Goal: Task Accomplishment & Management: Manage account settings

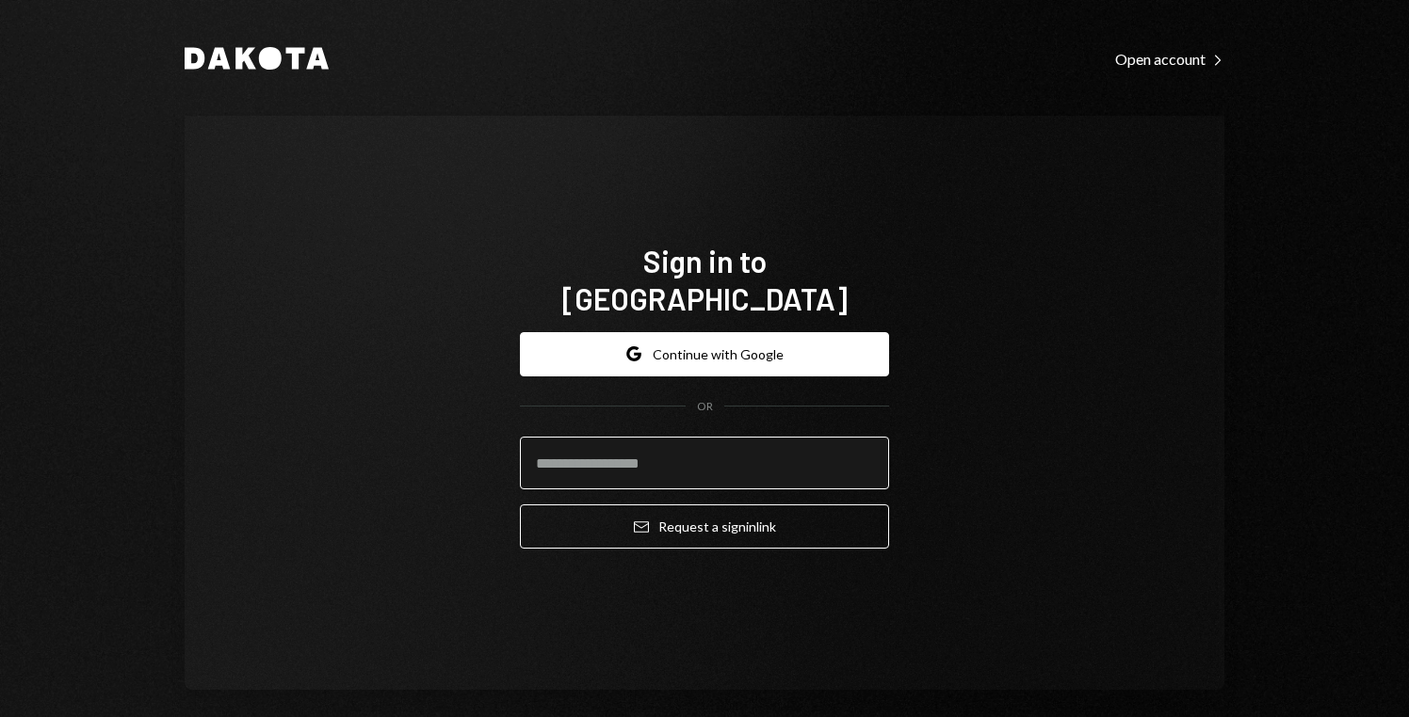
click at [704, 440] on input "email" at bounding box center [704, 463] width 369 height 53
type input "**********"
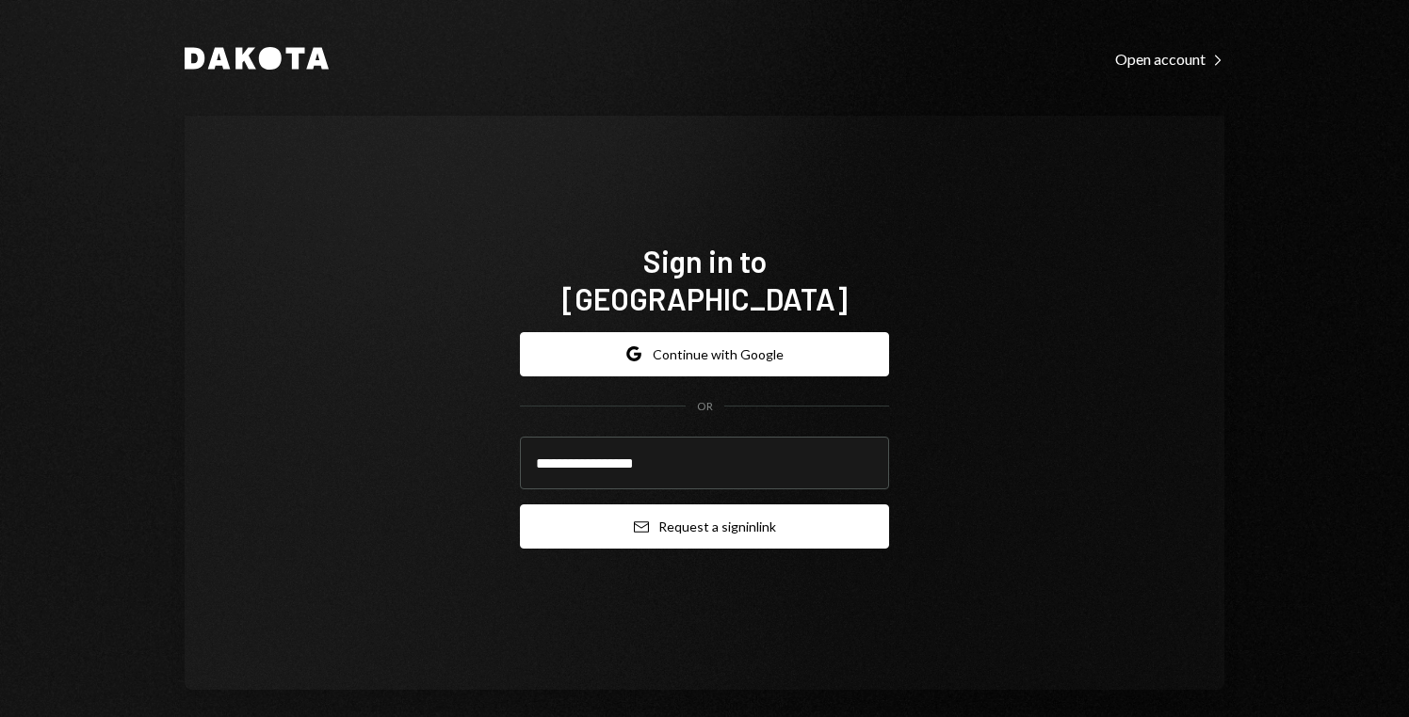
click at [741, 508] on button "Email Request a sign in link" at bounding box center [704, 527] width 369 height 44
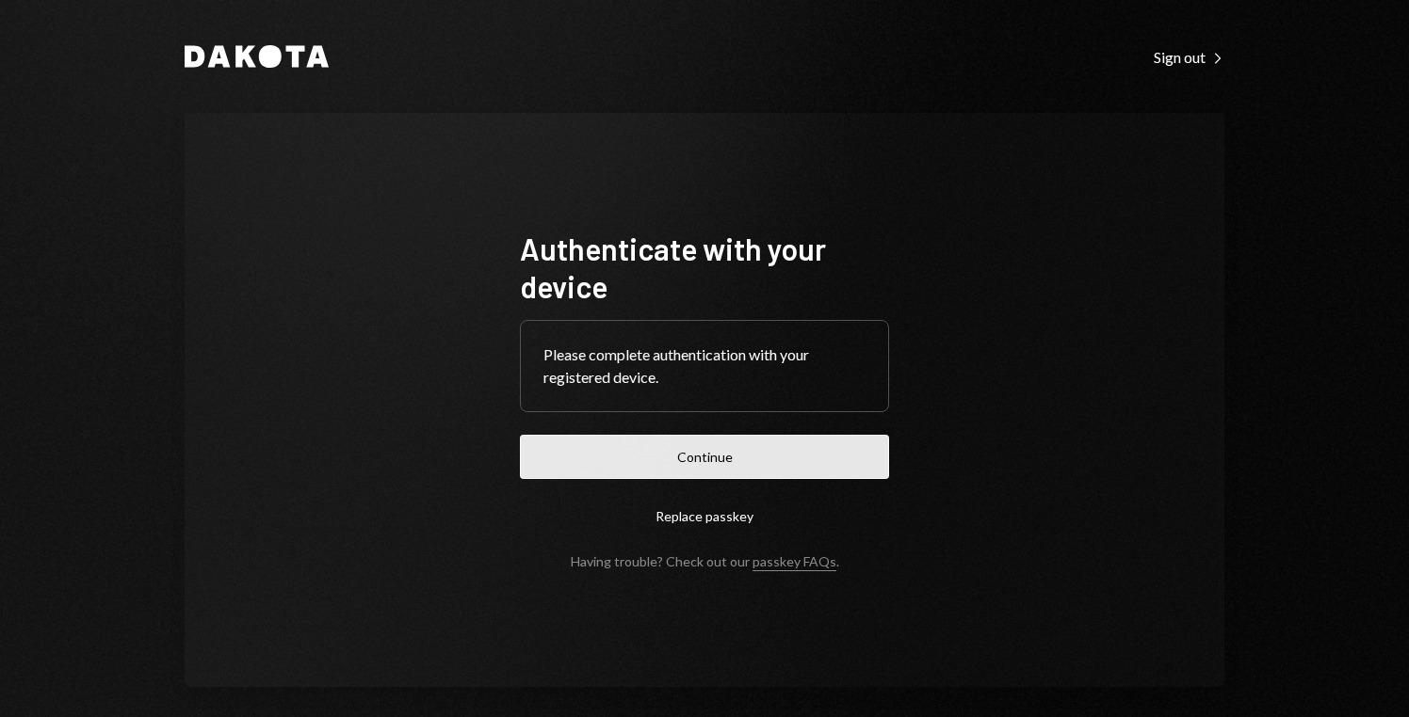
click at [717, 474] on button "Continue" at bounding box center [704, 457] width 369 height 44
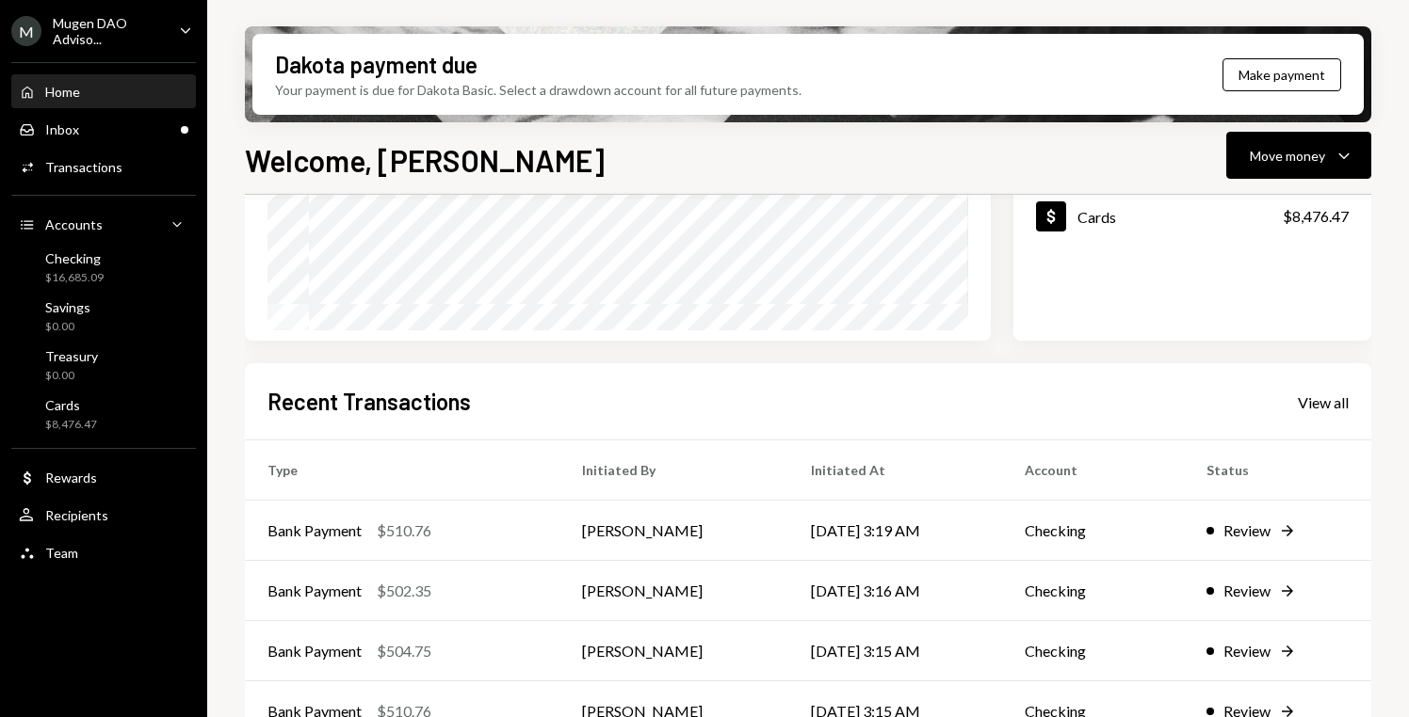
scroll to position [417, 0]
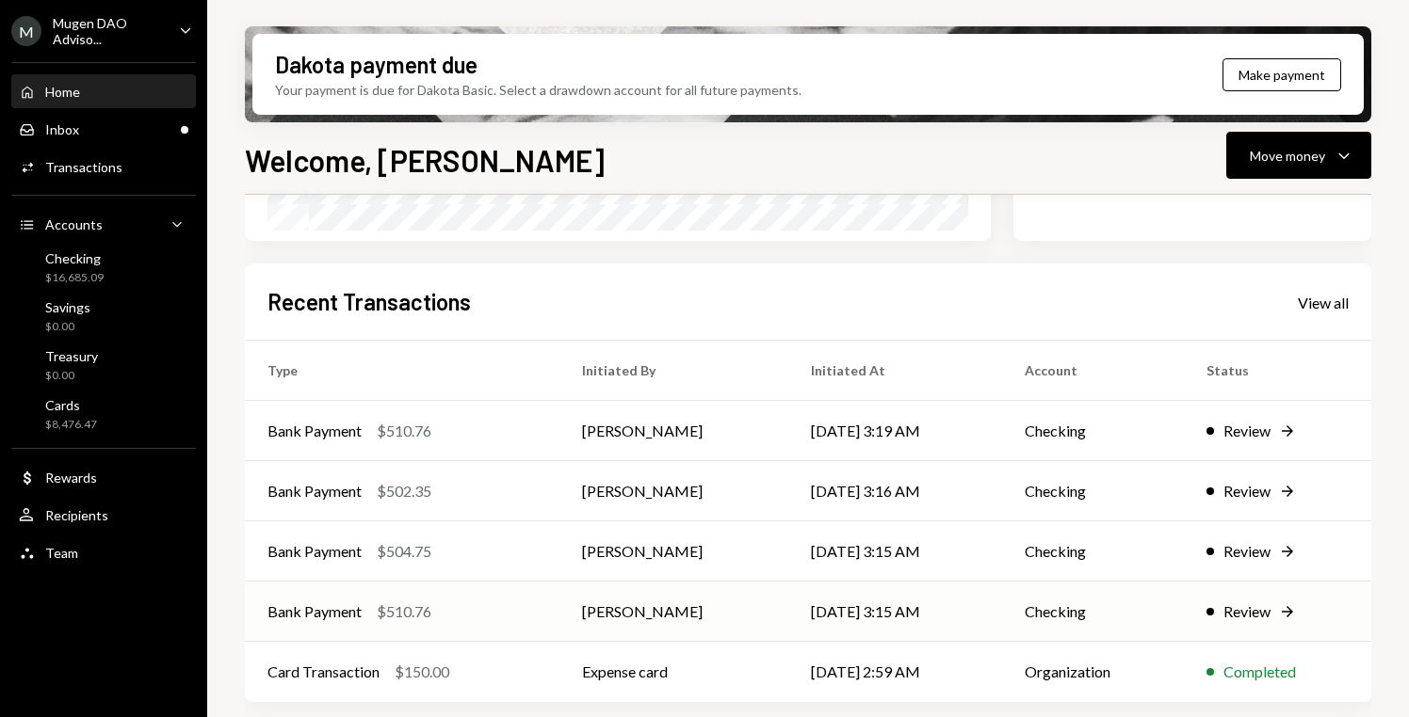
click at [1263, 610] on div "Review" at bounding box center [1246, 612] width 47 height 23
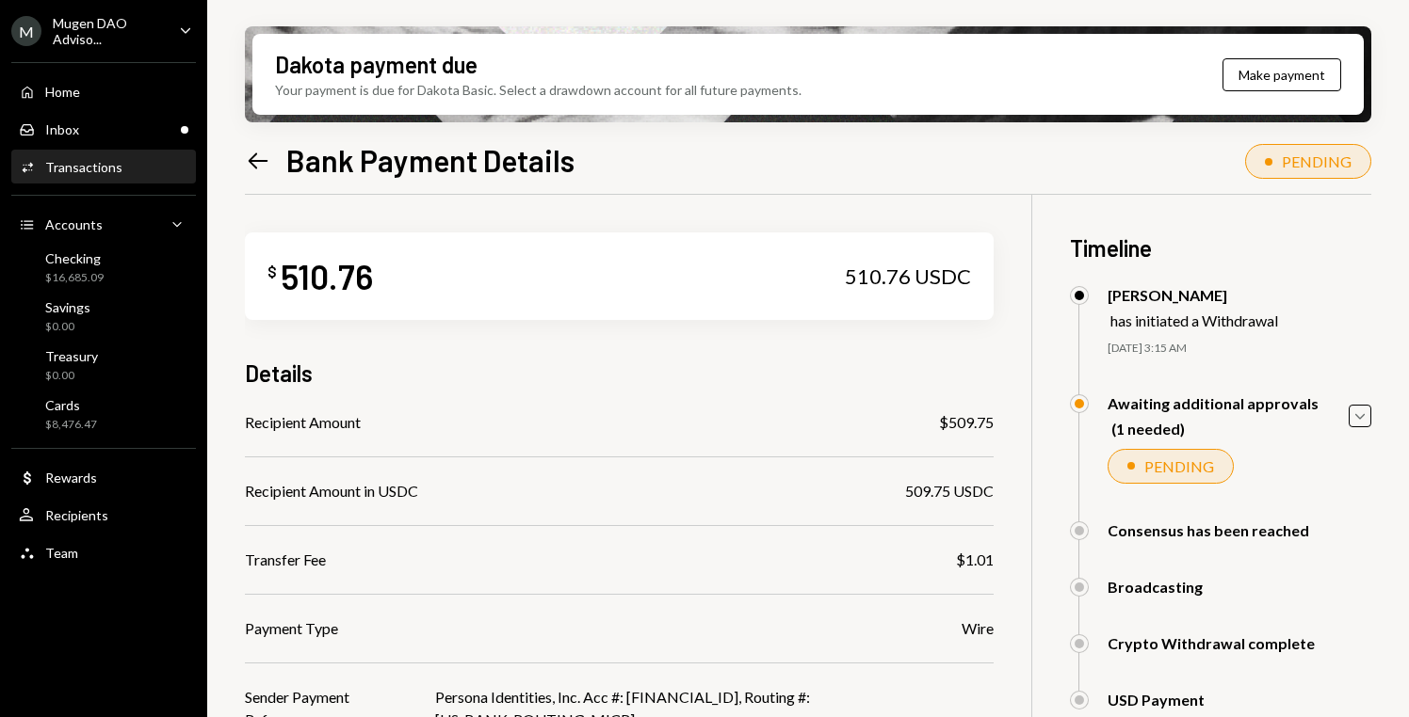
scroll to position [318, 0]
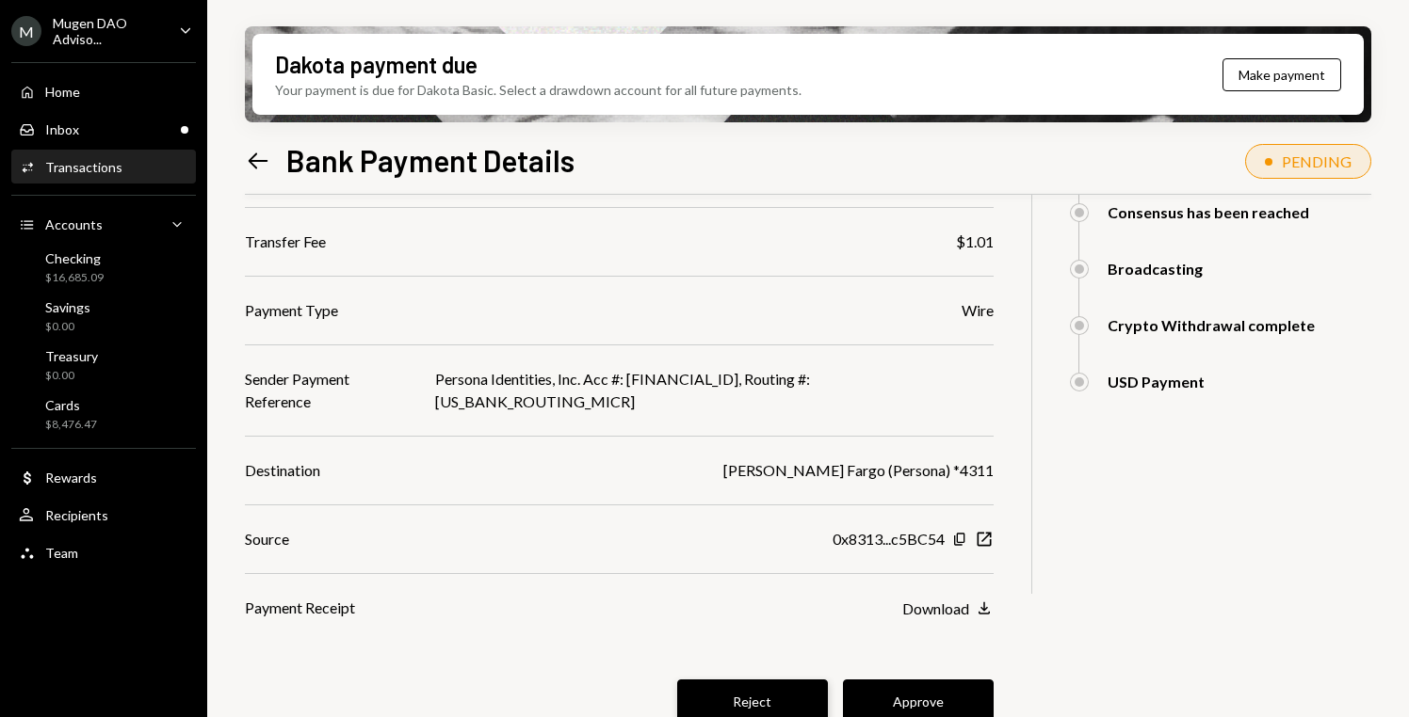
click at [752, 680] on button "Reject" at bounding box center [752, 702] width 151 height 44
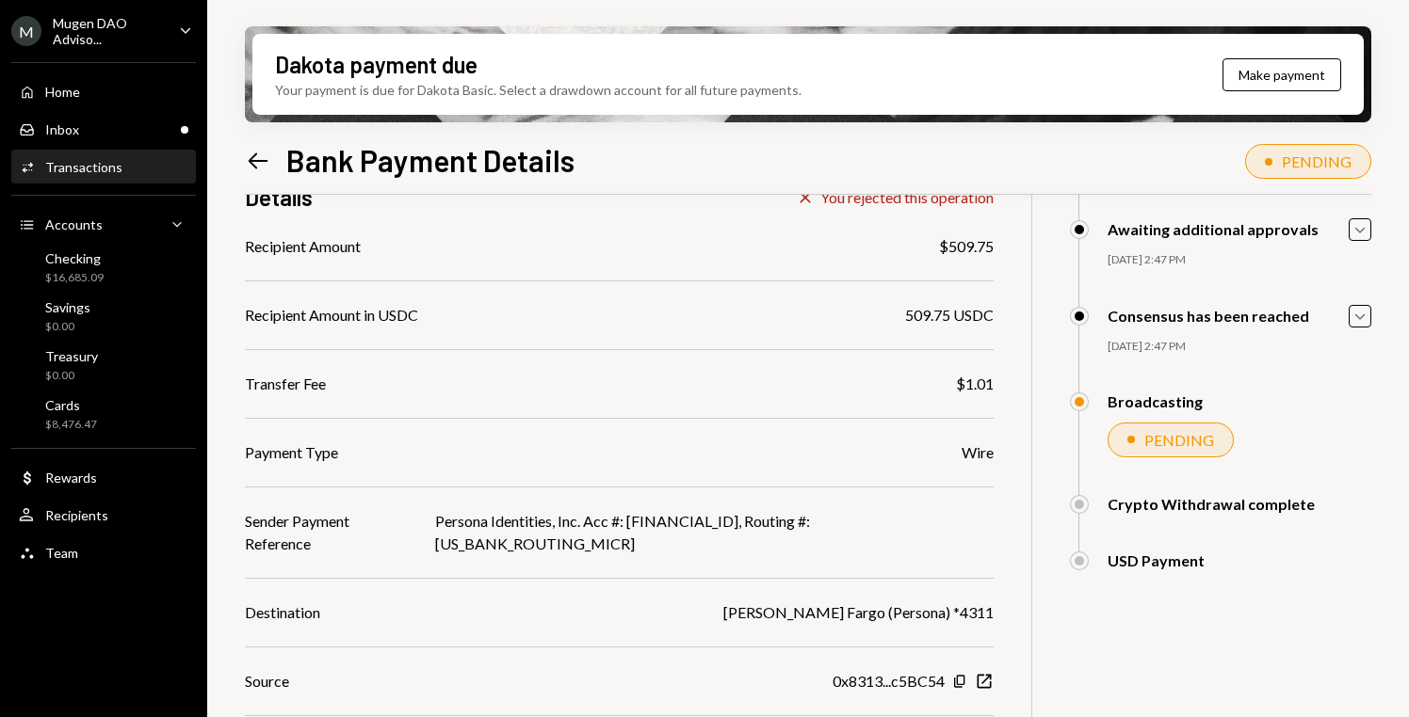
scroll to position [153, 0]
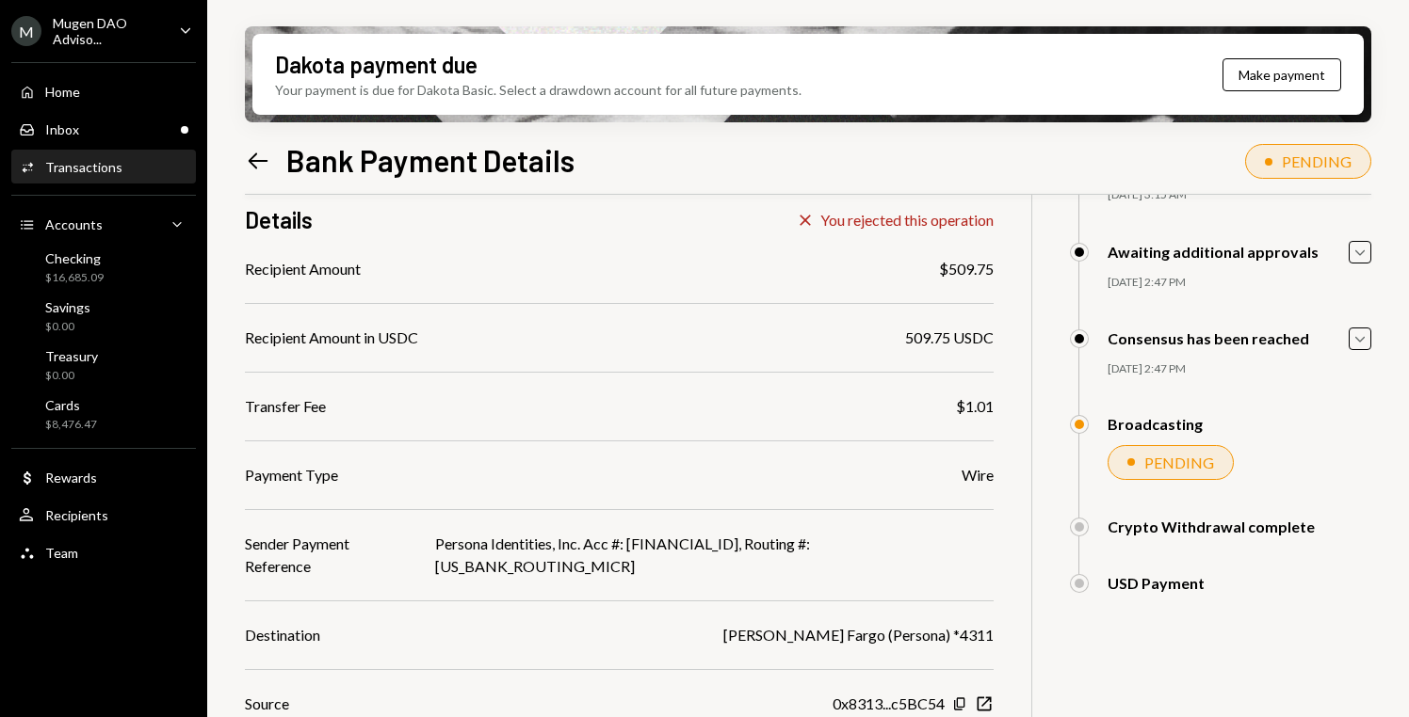
click at [251, 165] on icon "Left Arrow" at bounding box center [258, 161] width 26 height 26
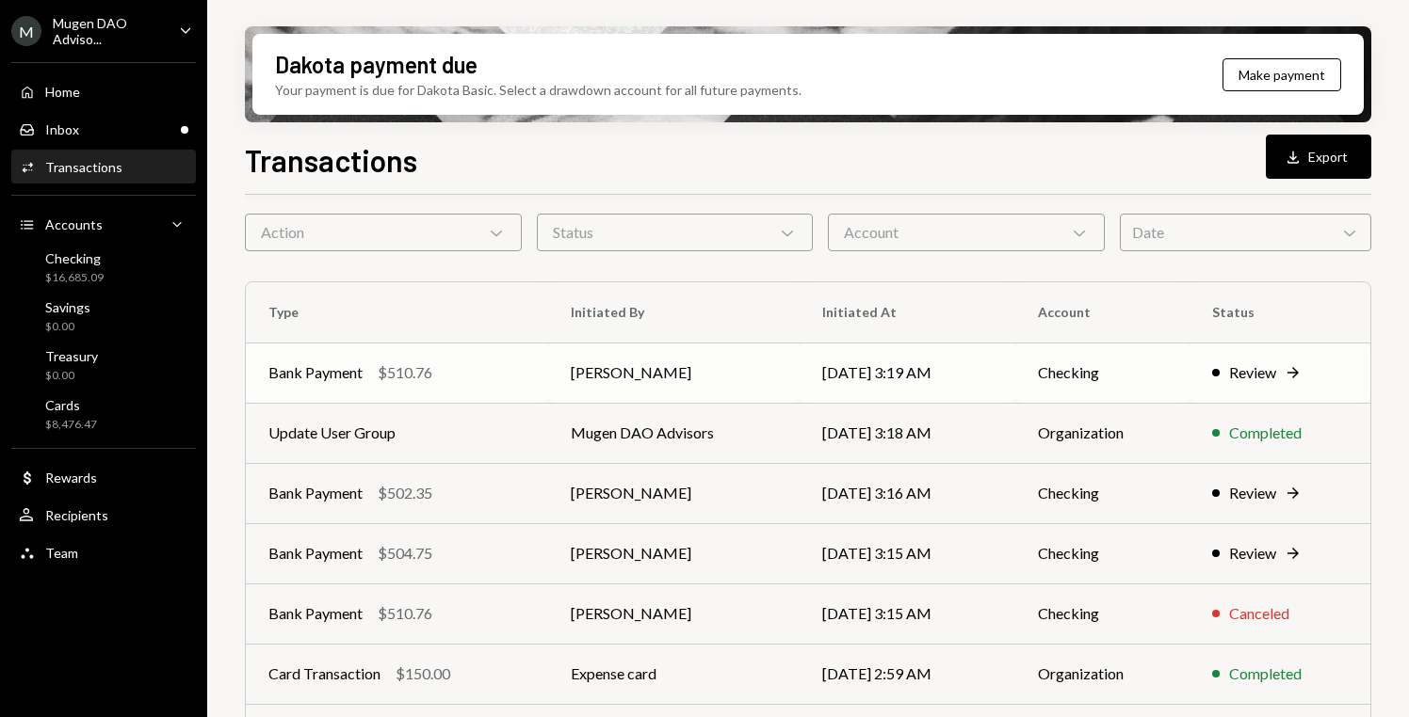
scroll to position [105, 0]
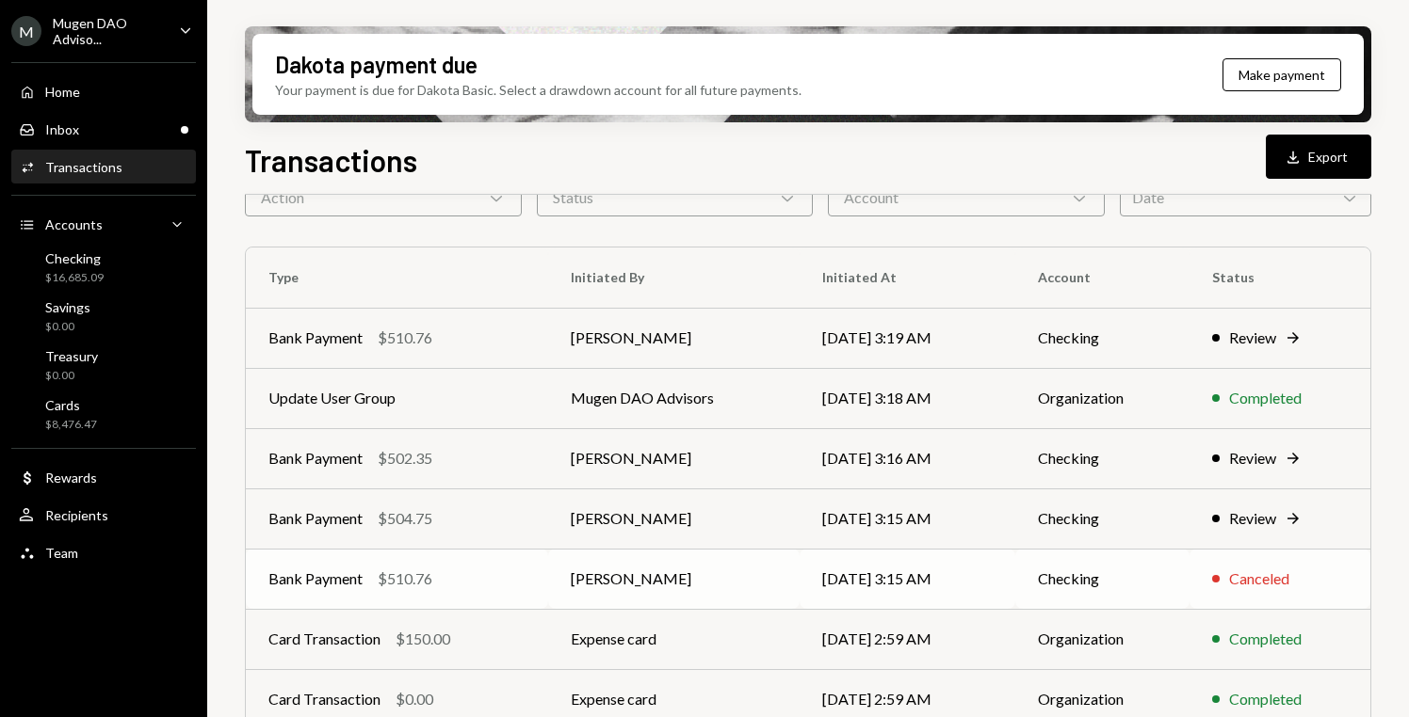
click at [938, 572] on td "09/30/25 3:15 AM" at bounding box center [907, 579] width 216 height 60
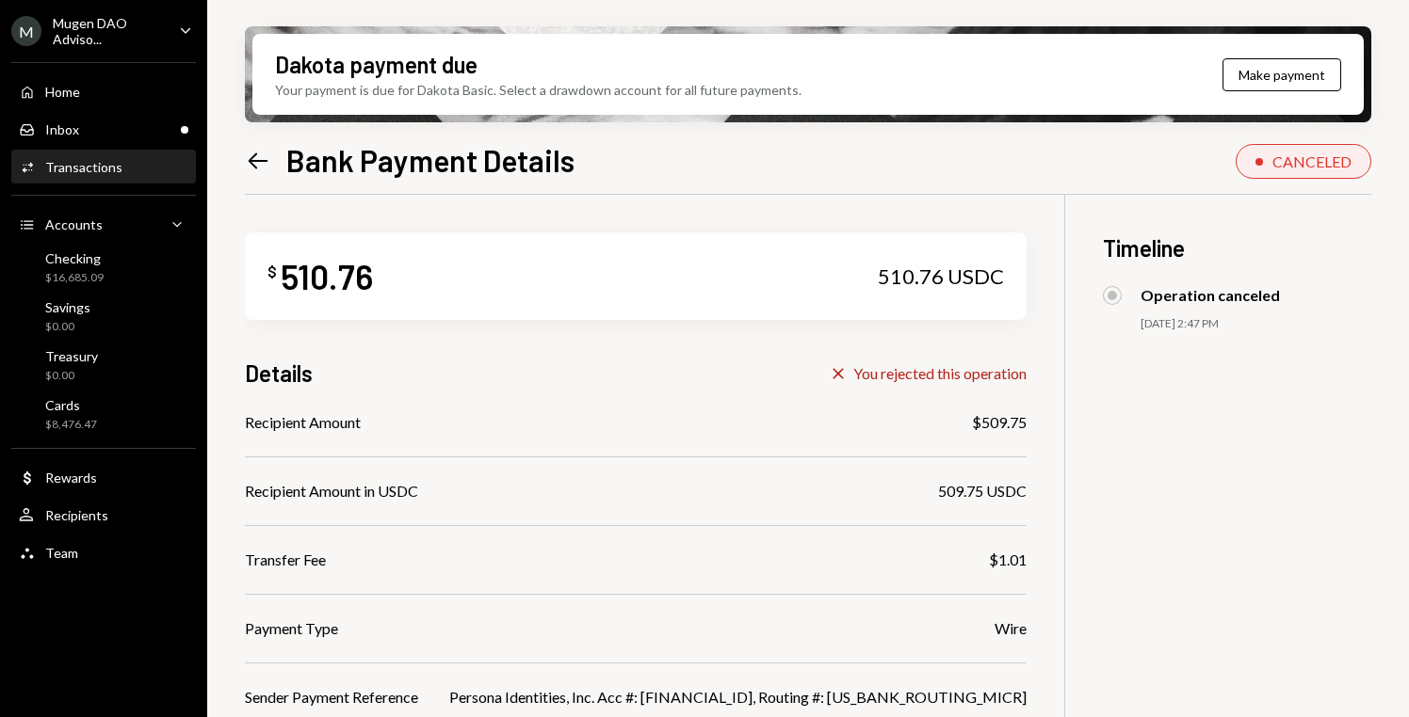
click at [257, 150] on icon "Left Arrow" at bounding box center [258, 161] width 26 height 26
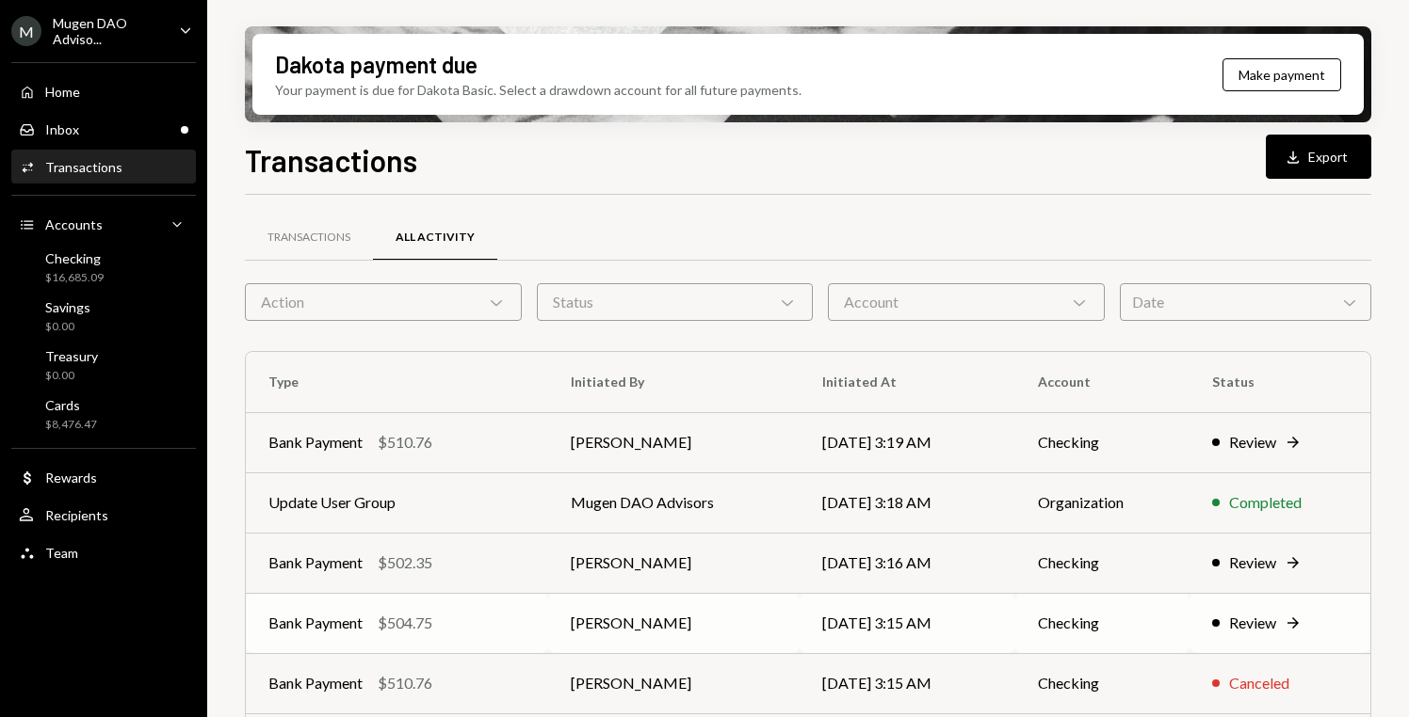
click at [1139, 613] on td "Checking" at bounding box center [1102, 623] width 174 height 60
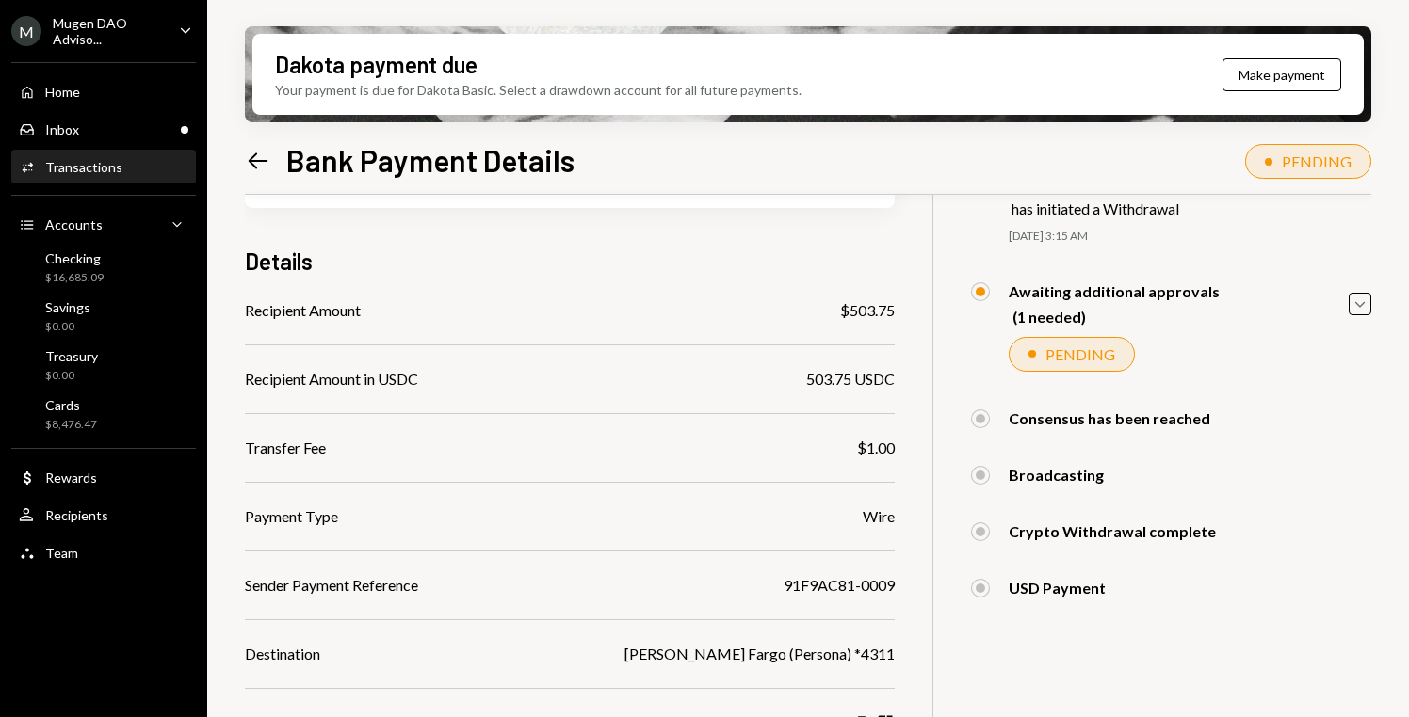
scroll to position [318, 0]
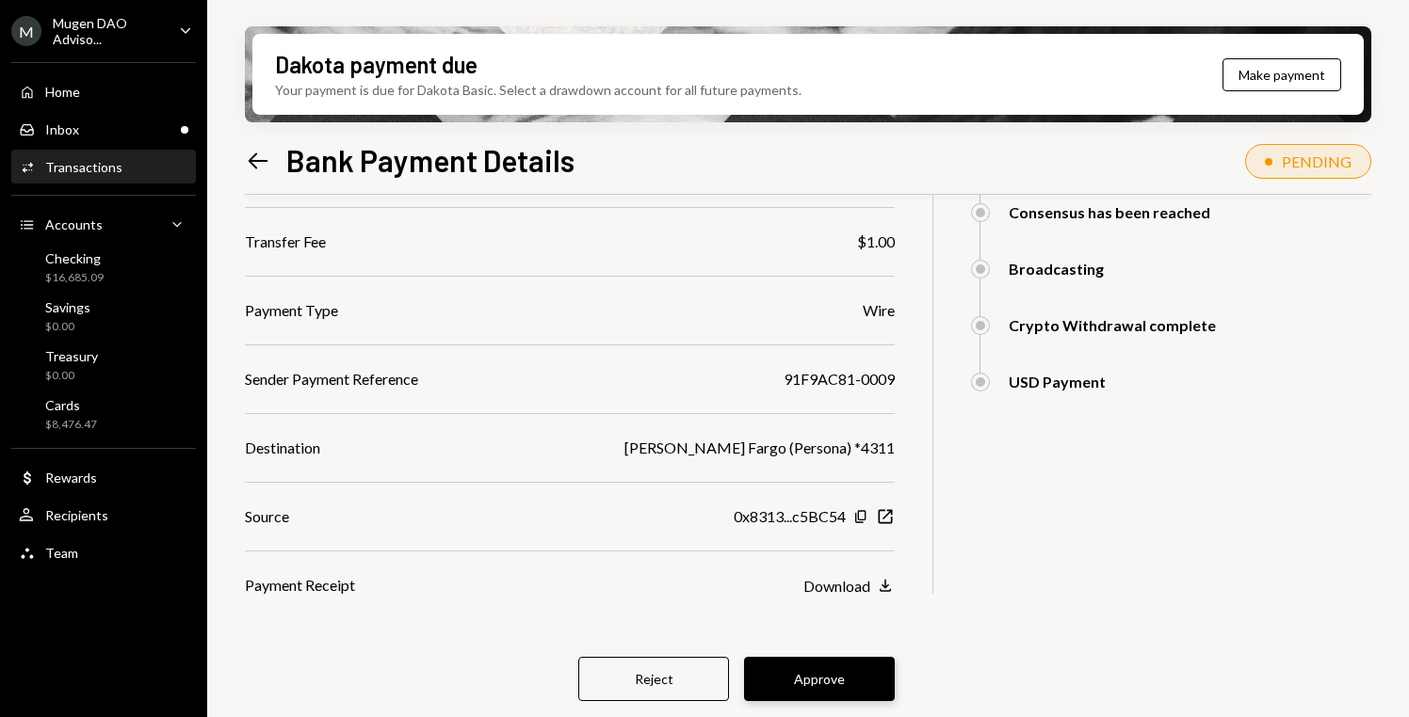
click at [825, 675] on button "Approve" at bounding box center [819, 679] width 151 height 44
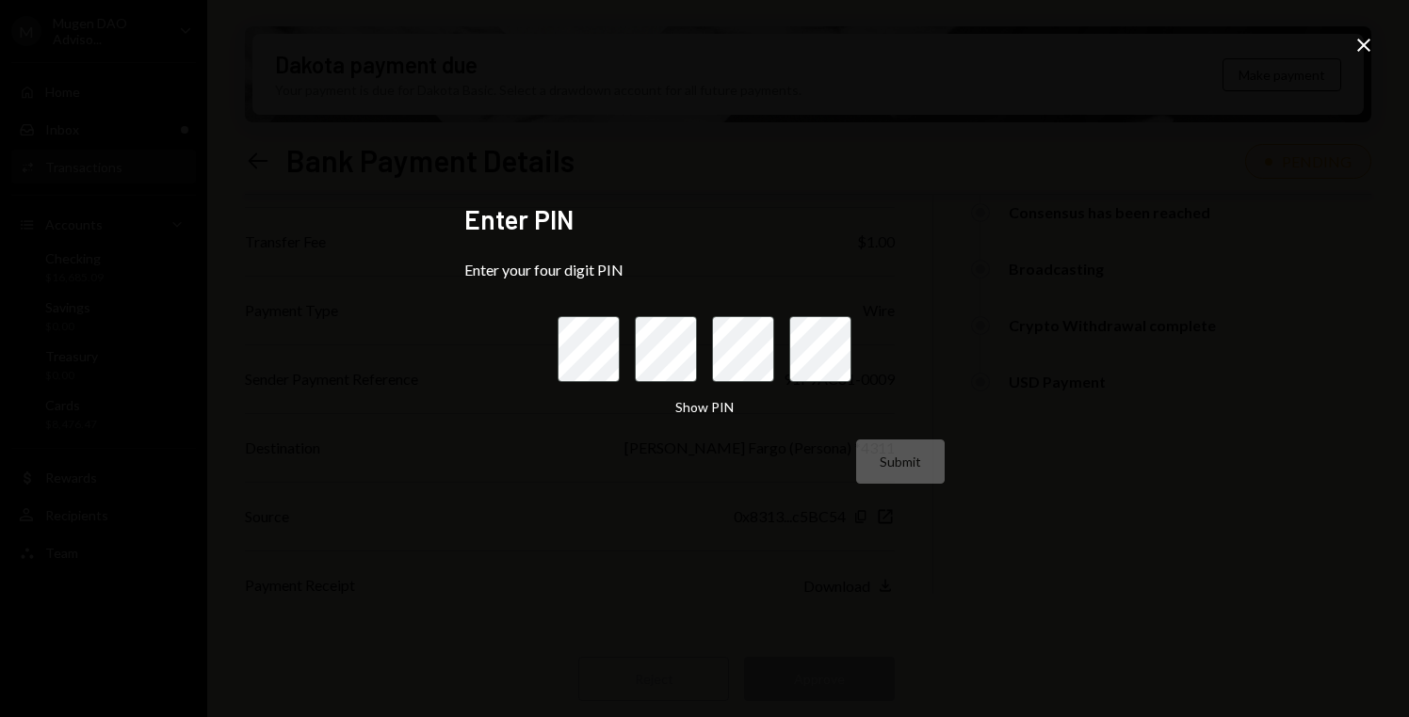
click at [1361, 49] on icon "Close" at bounding box center [1363, 45] width 23 height 23
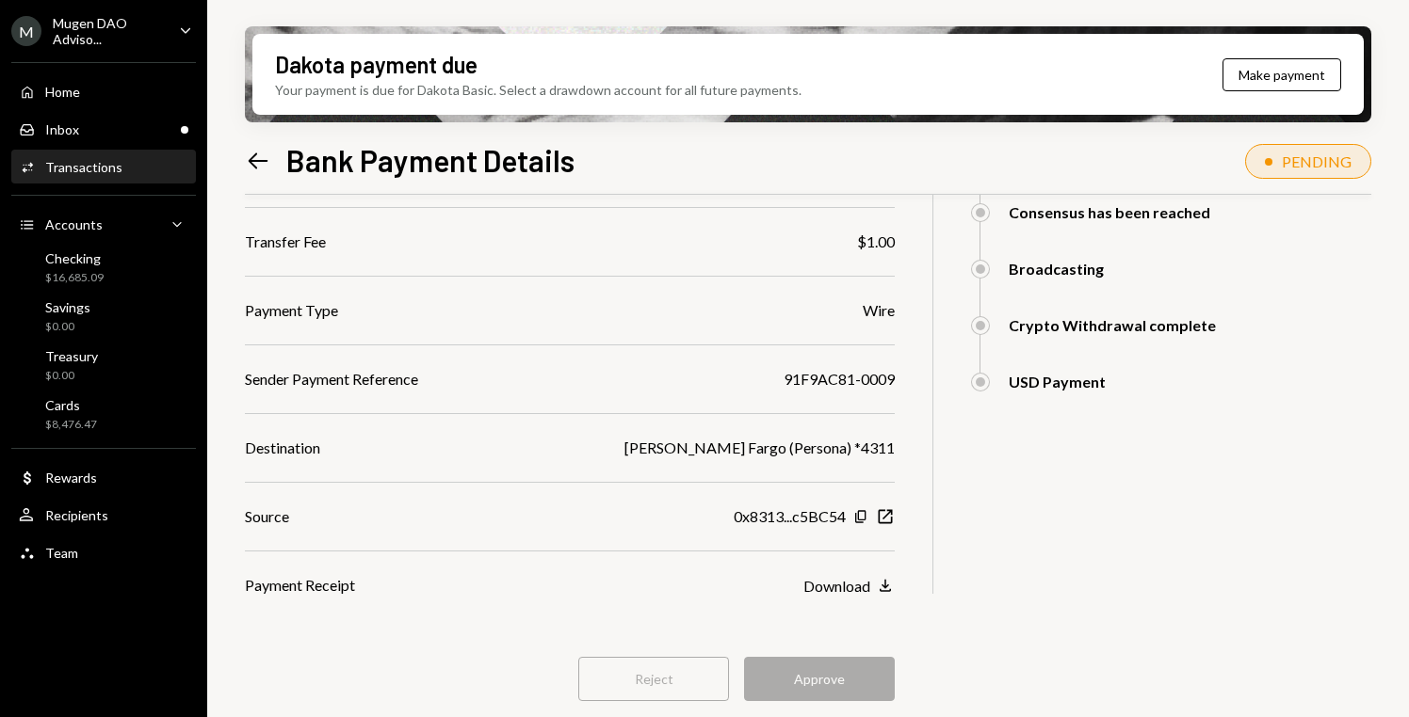
click at [846, 671] on div "Reject Approve" at bounding box center [570, 679] width 650 height 44
click at [837, 674] on div "Reject Approve" at bounding box center [570, 679] width 650 height 44
click at [912, 604] on div "$ 504.75 504.75 USDC Details Recipient Amount $503.75 Recipient Amount in USDC …" at bounding box center [808, 319] width 1126 height 885
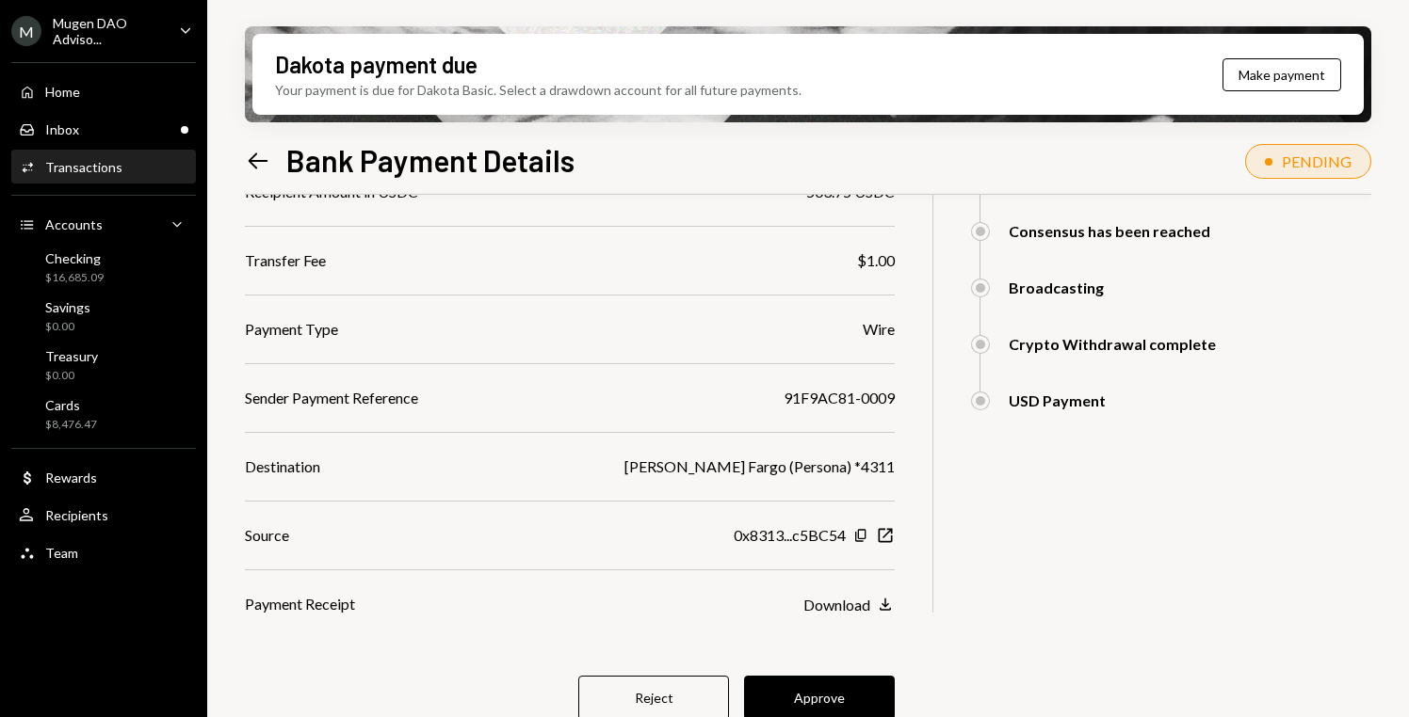
scroll to position [318, 0]
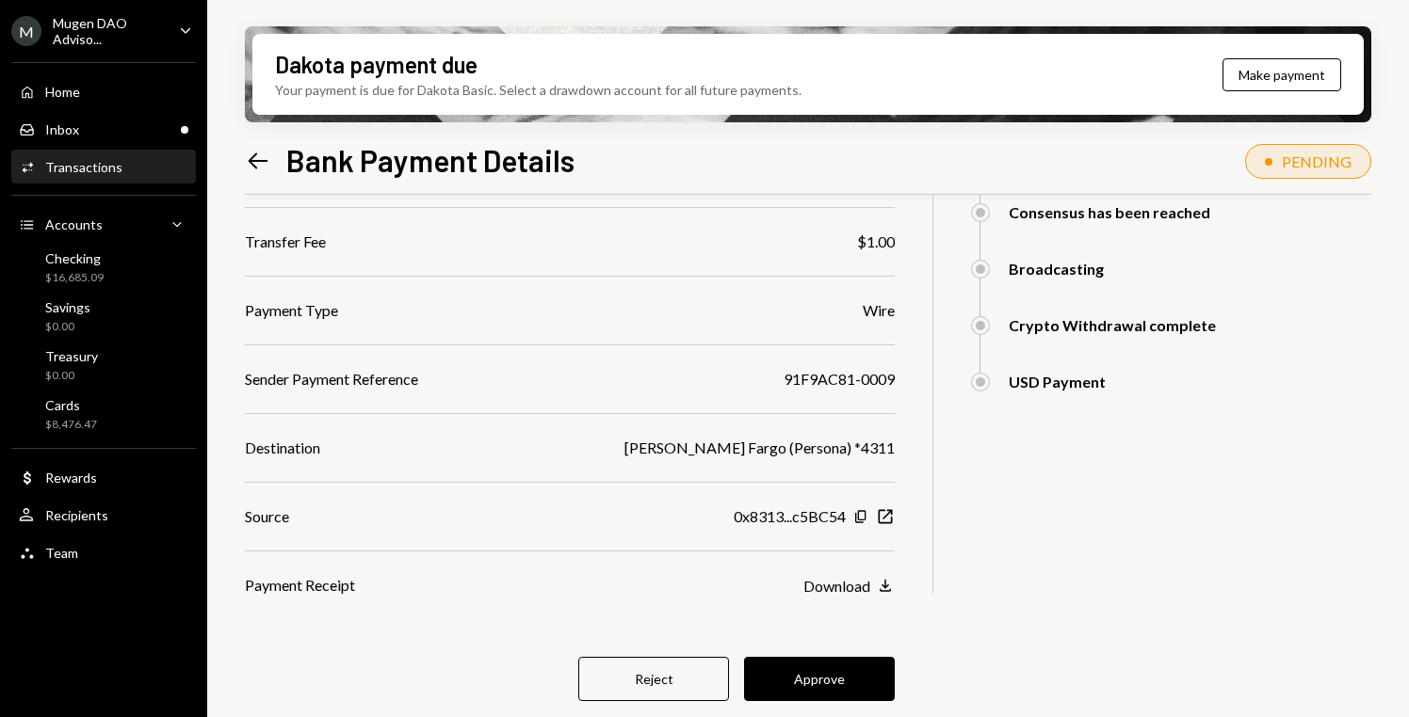
click at [867, 676] on button "Approve" at bounding box center [819, 679] width 151 height 44
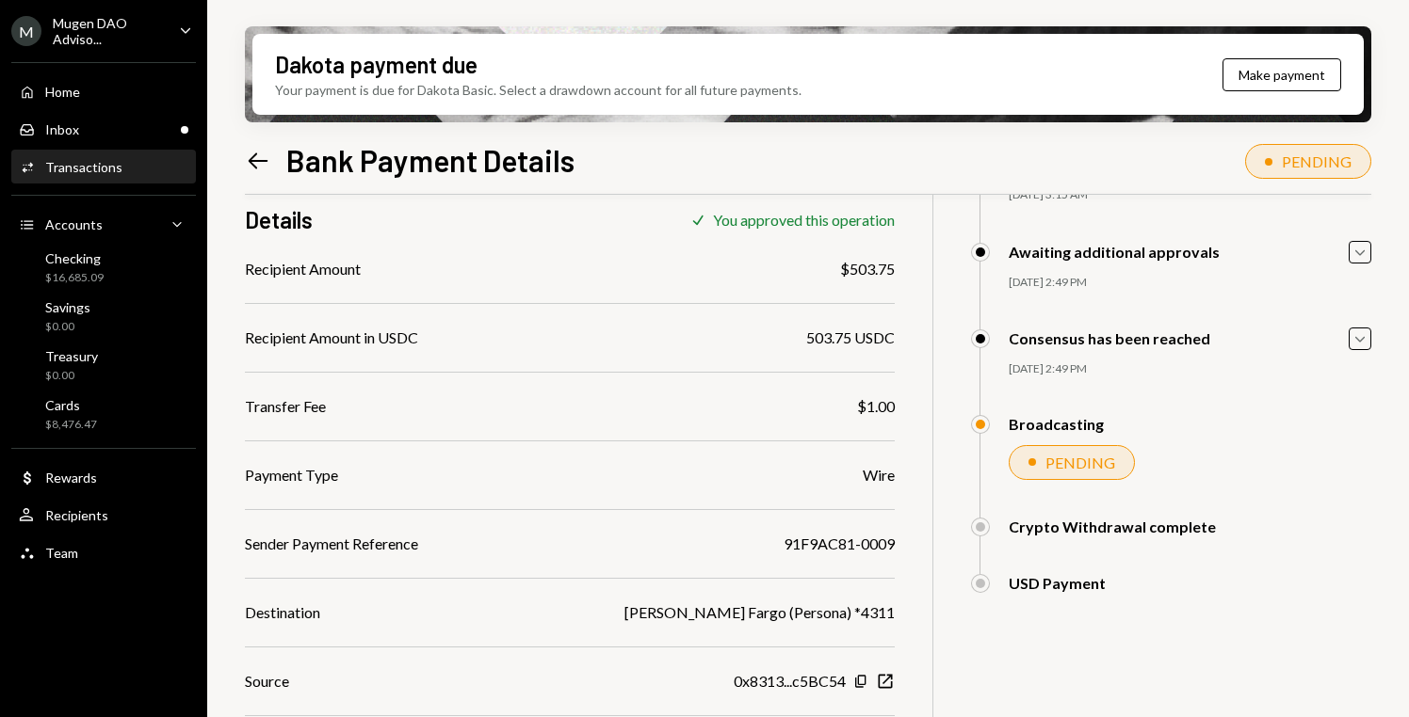
click at [252, 159] on icon at bounding box center [259, 161] width 20 height 16
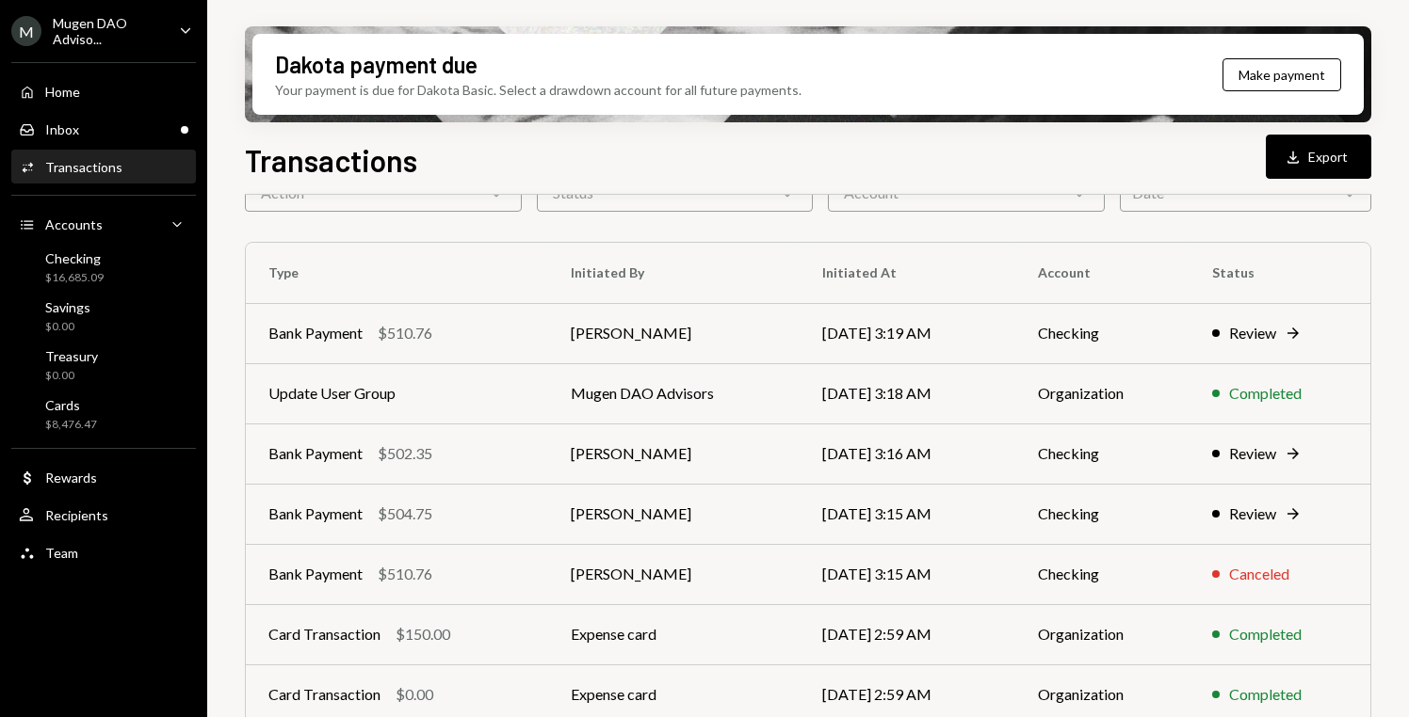
scroll to position [110, 0]
click at [1165, 353] on td "Checking" at bounding box center [1102, 332] width 174 height 60
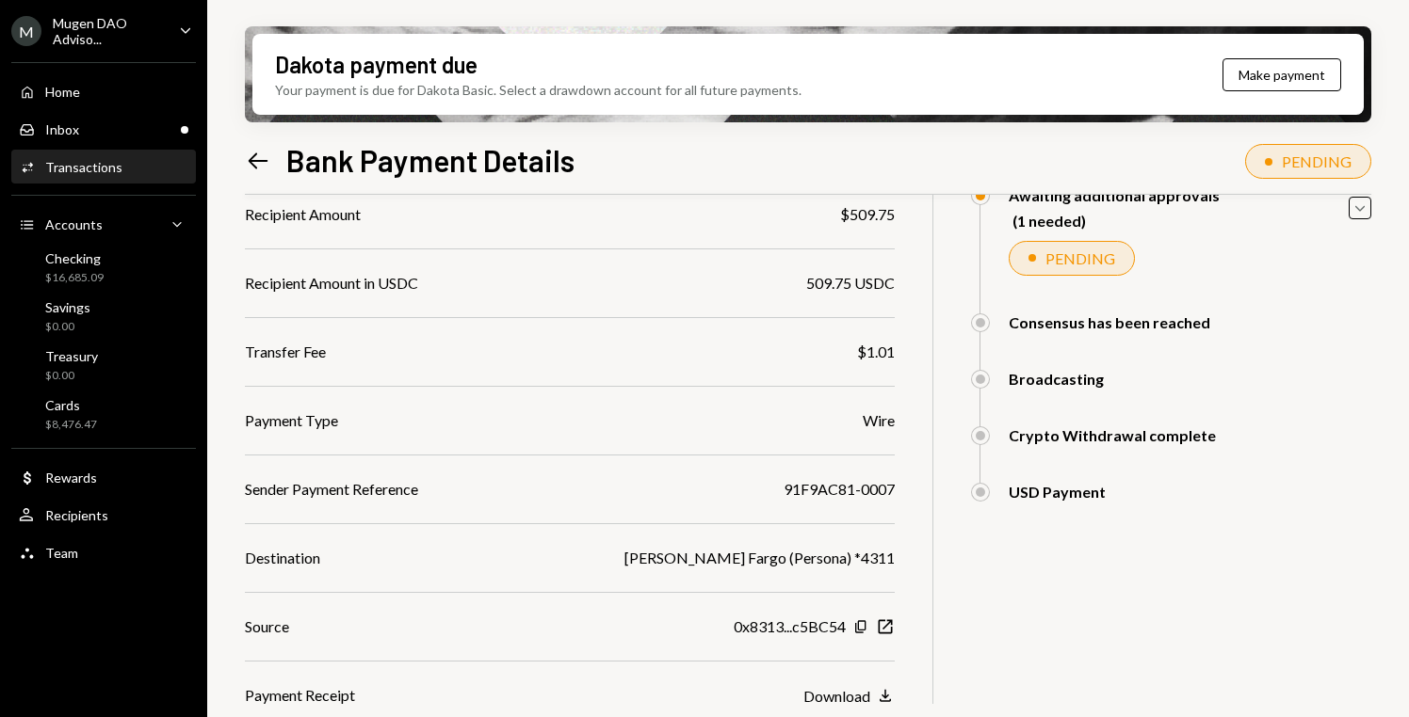
scroll to position [318, 0]
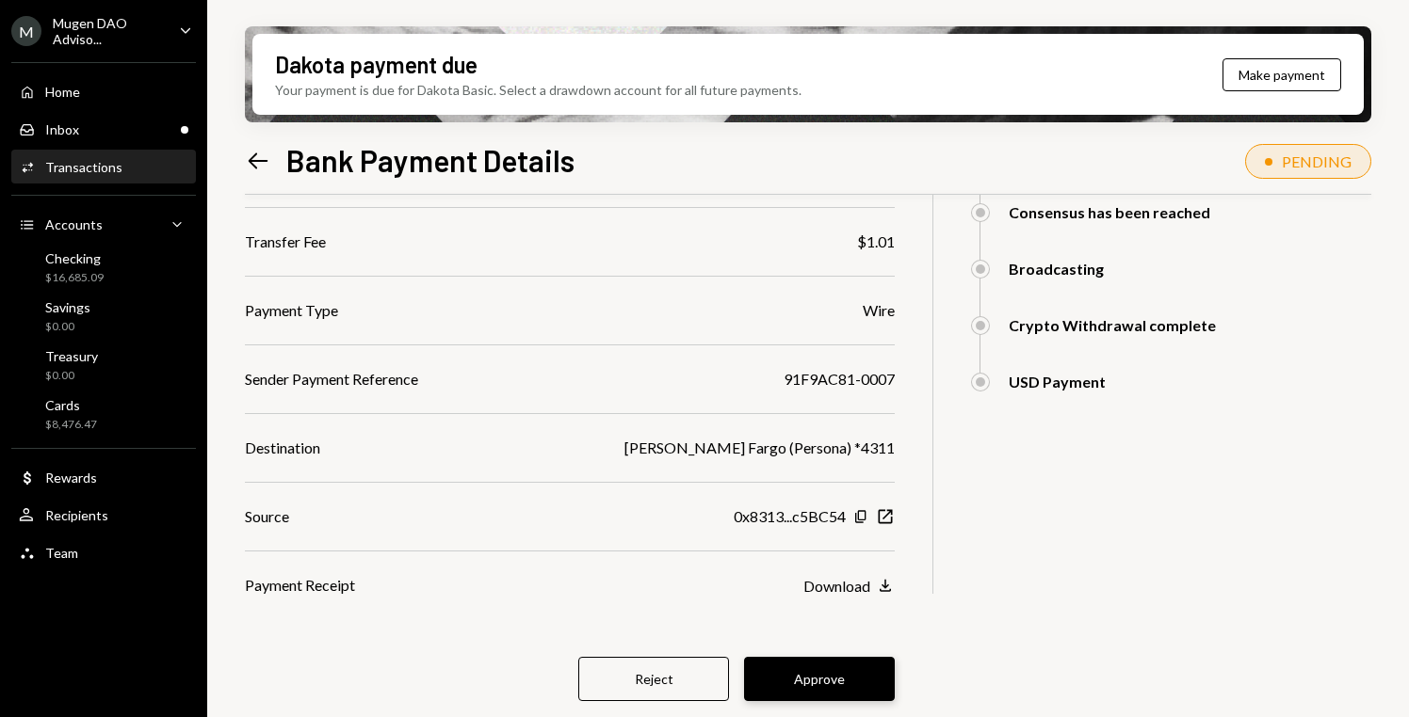
click at [850, 679] on button "Approve" at bounding box center [819, 679] width 151 height 44
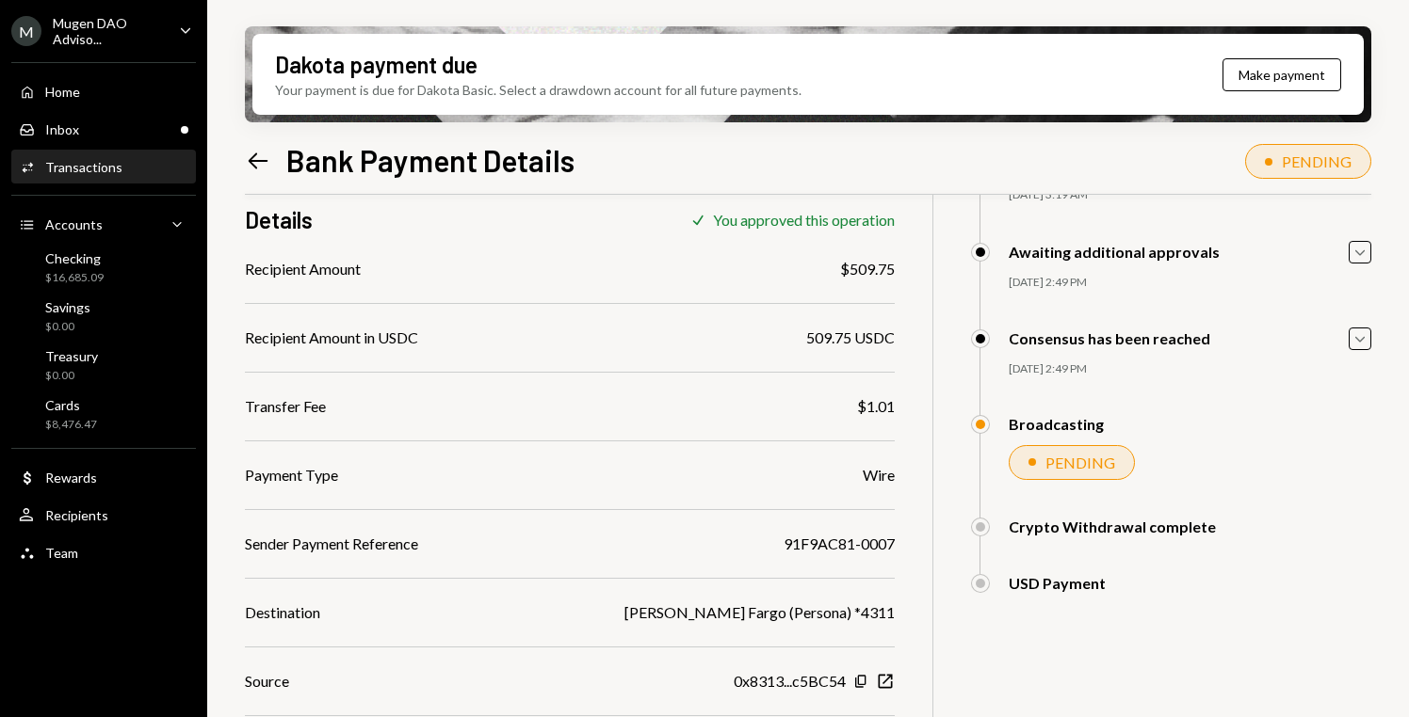
click at [114, 172] on div "Transactions" at bounding box center [83, 167] width 77 height 16
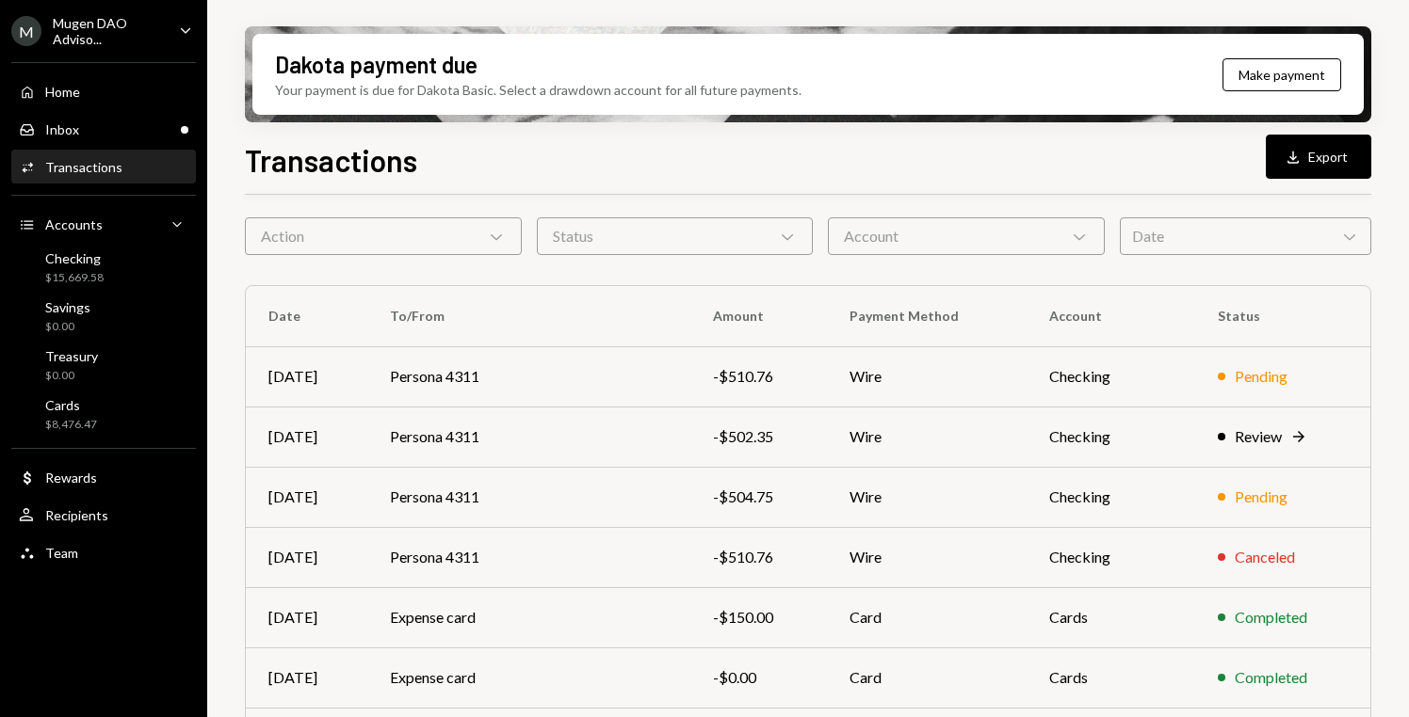
scroll to position [85, 0]
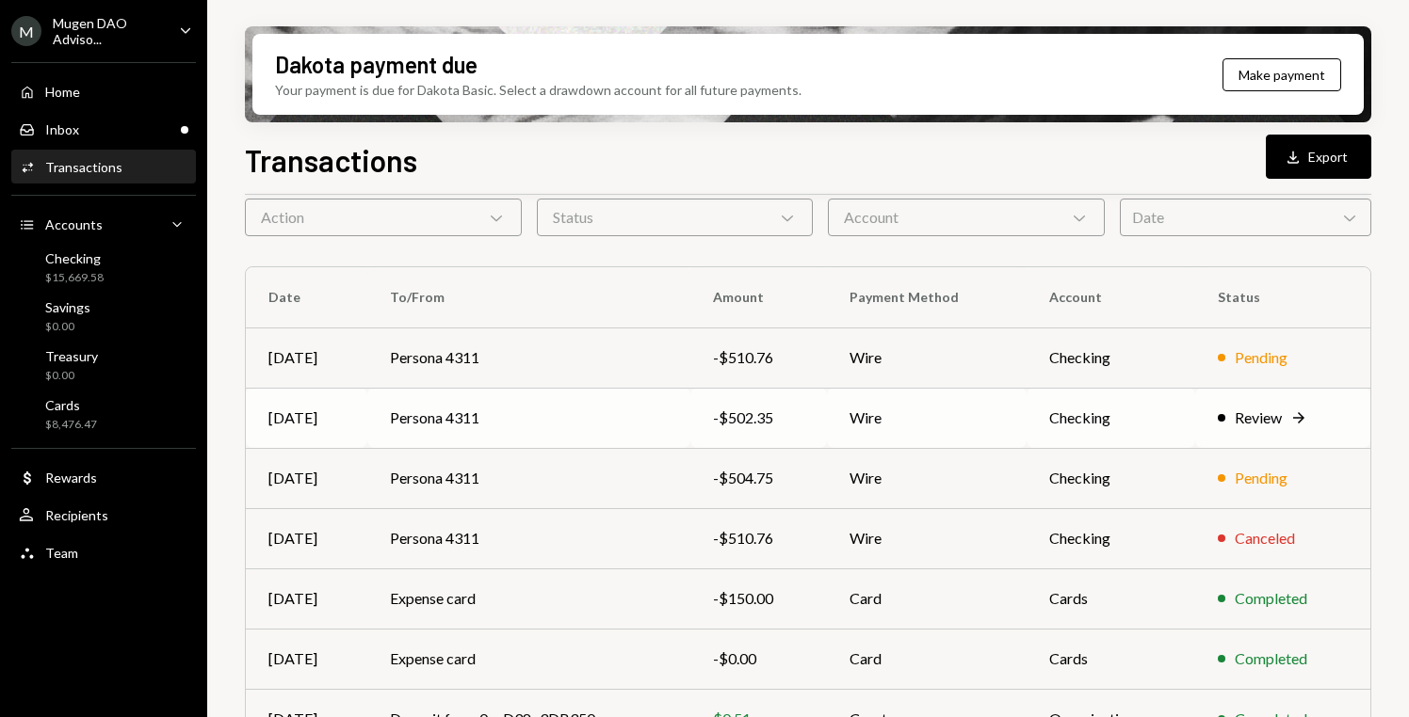
click at [1269, 420] on div "Review" at bounding box center [1257, 418] width 47 height 23
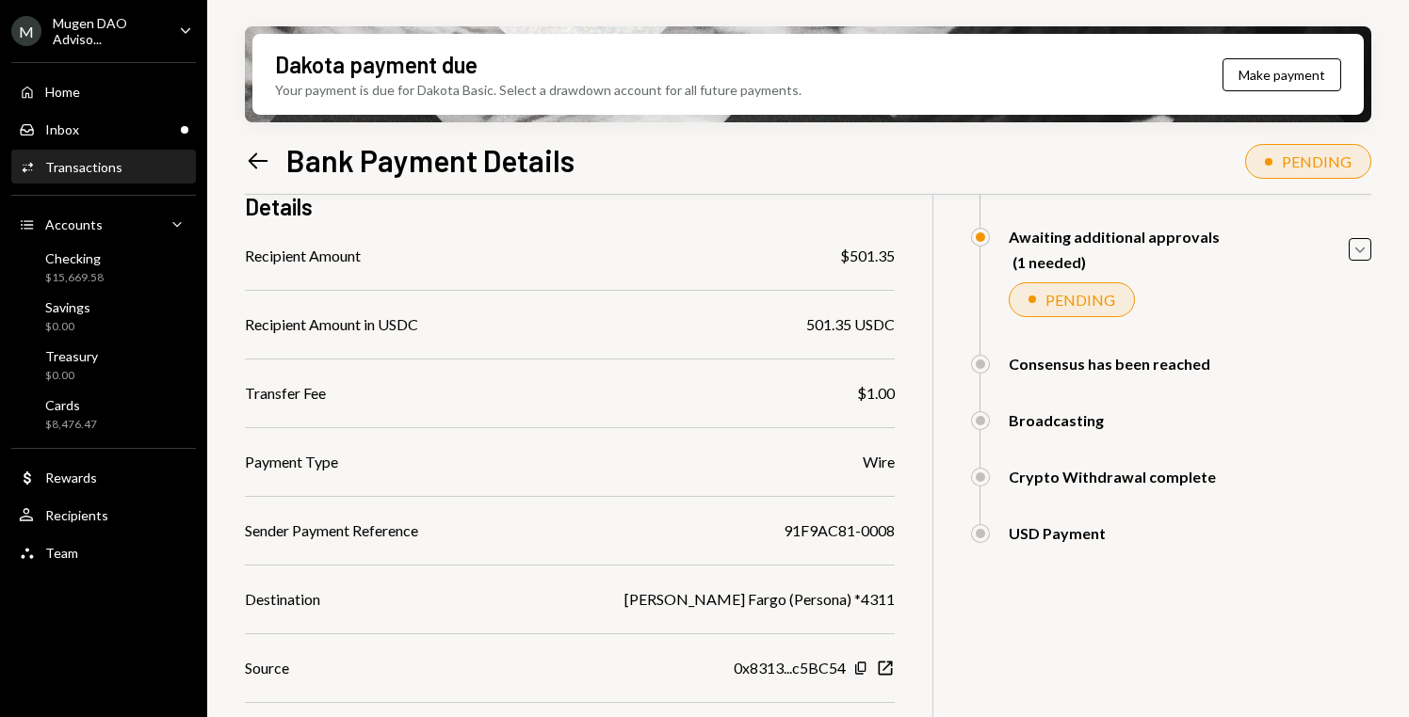
scroll to position [318, 0]
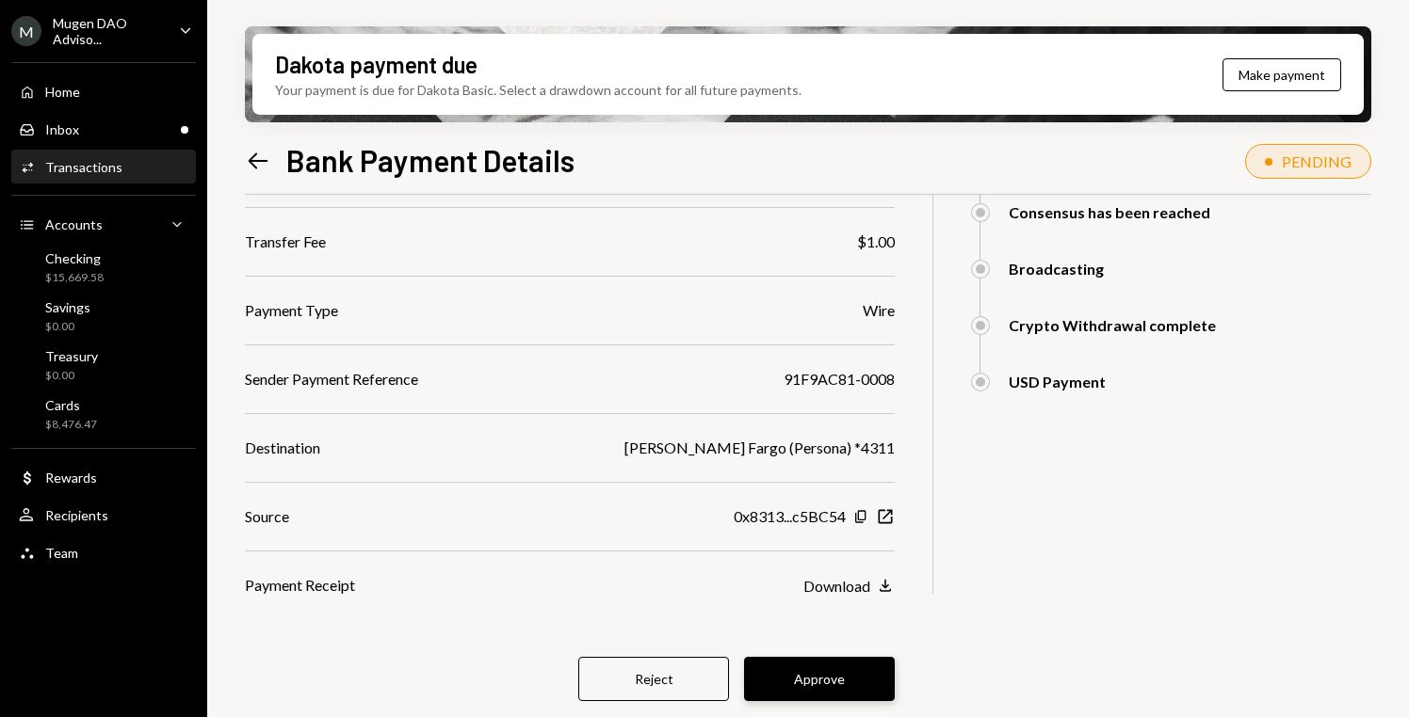
click at [810, 674] on button "Approve" at bounding box center [819, 679] width 151 height 44
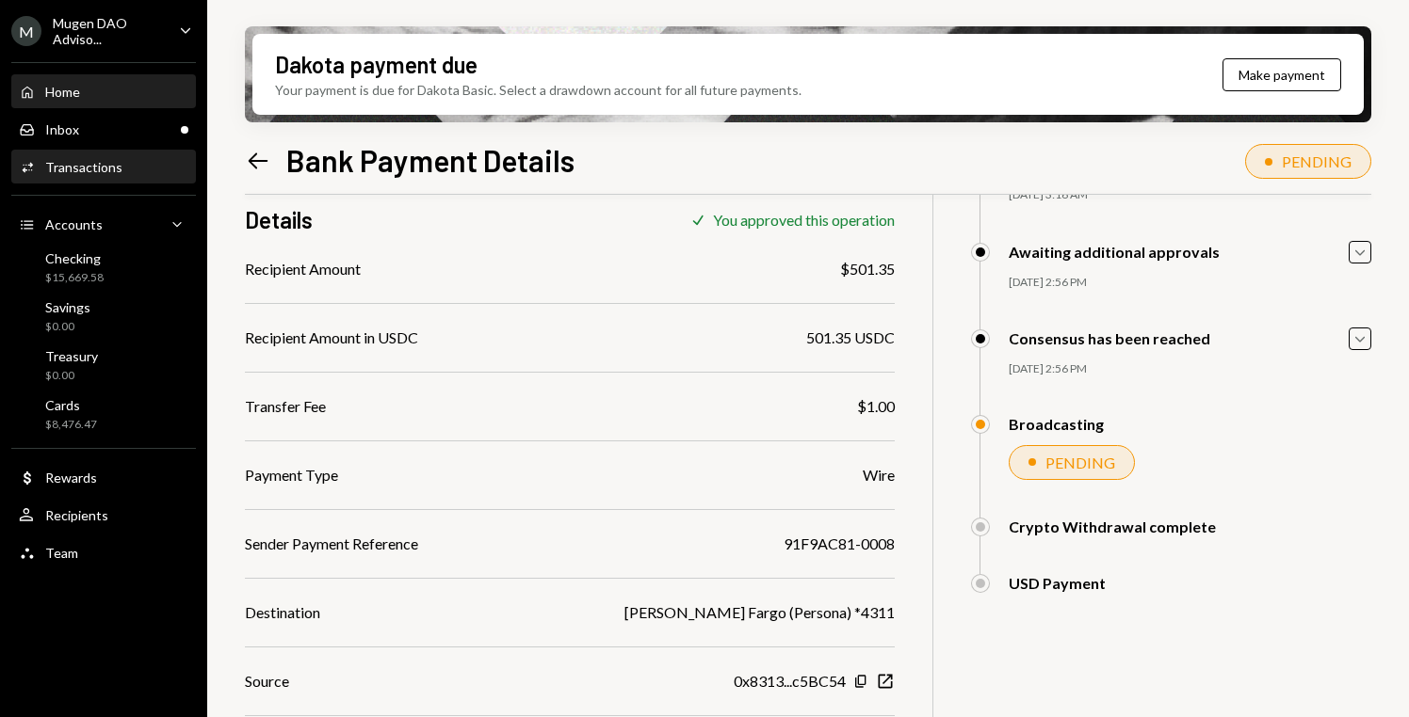
click at [85, 88] on div "Home Home" at bounding box center [103, 92] width 169 height 17
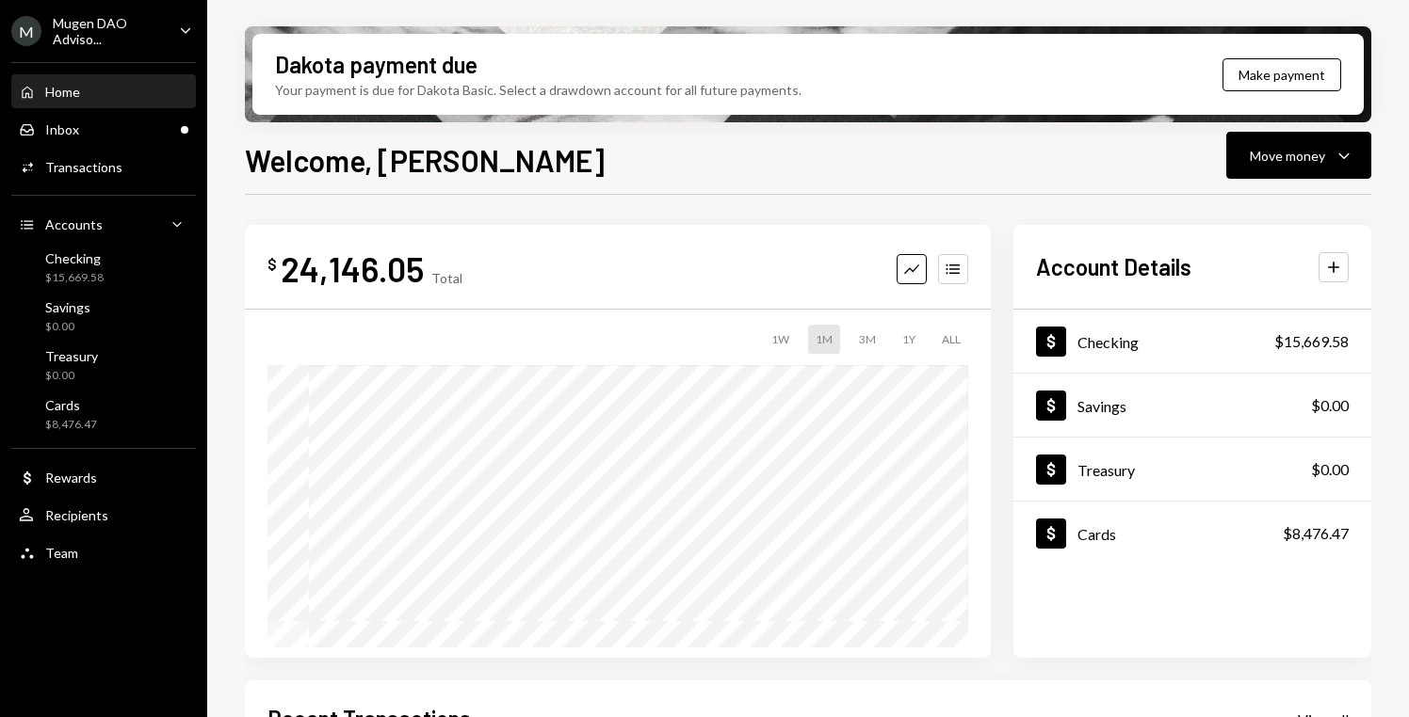
click at [85, 87] on div "Home Home" at bounding box center [103, 92] width 169 height 17
